Goal: Find specific page/section: Find specific page/section

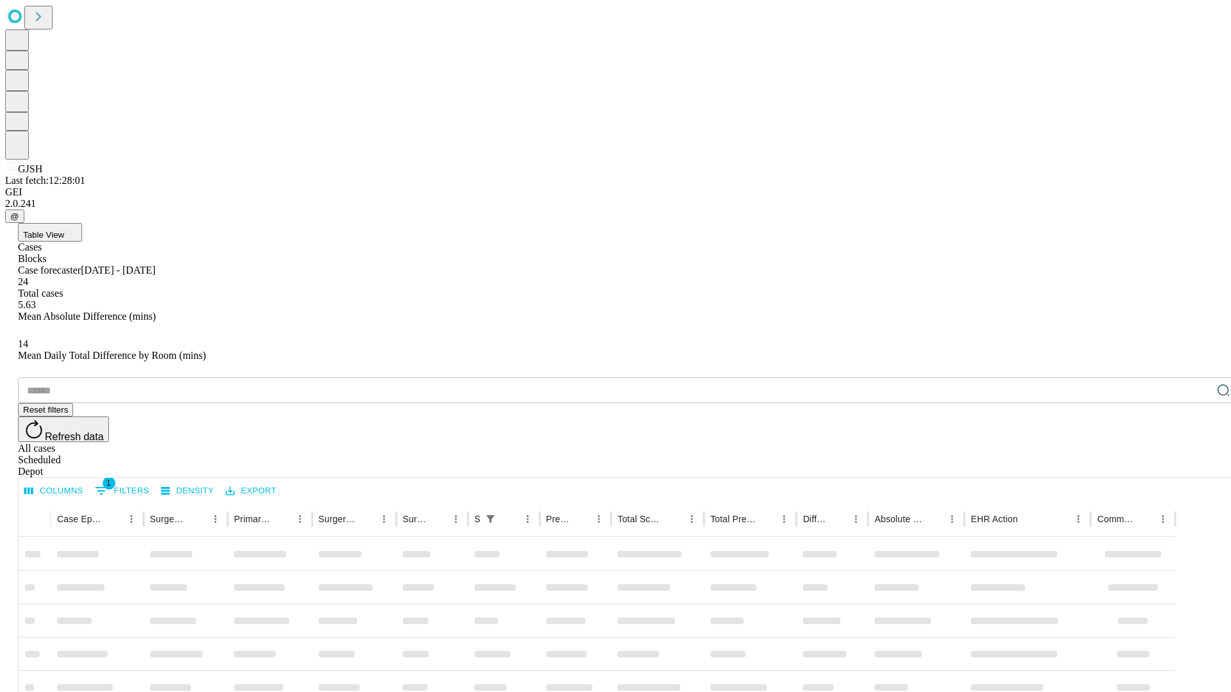
click at [1197, 466] on div "Depot" at bounding box center [628, 472] width 1220 height 12
